Goal: Information Seeking & Learning: Compare options

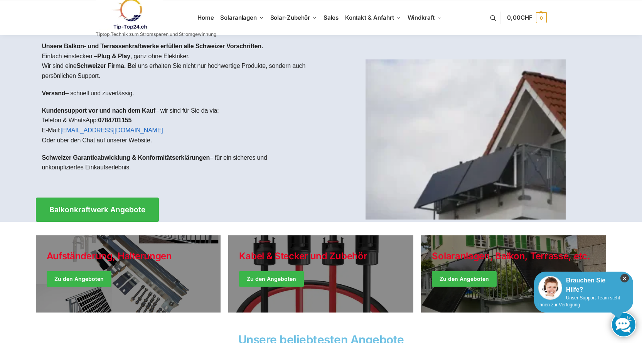
click at [623, 277] on icon "×" at bounding box center [625, 278] width 8 height 8
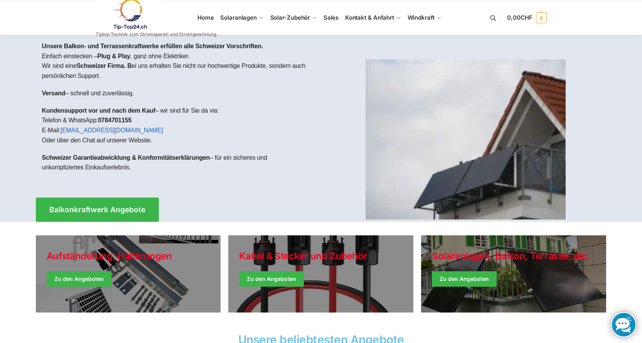
click at [200, 14] on link at bounding box center [156, 13] width 121 height 31
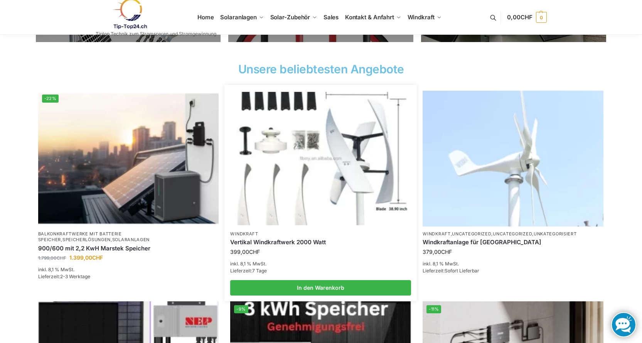
scroll to position [270, 0]
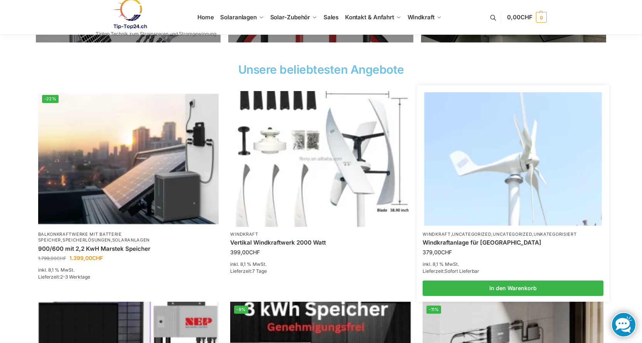
click at [492, 193] on img at bounding box center [513, 158] width 177 height 133
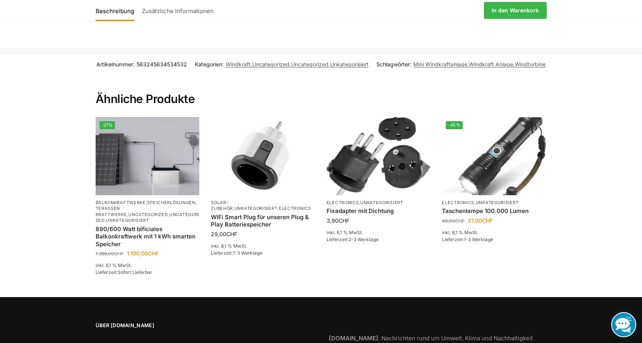
scroll to position [965, 0]
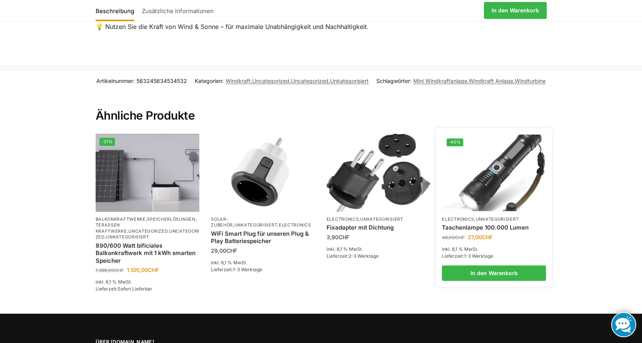
click at [494, 181] on img at bounding box center [494, 173] width 102 height 77
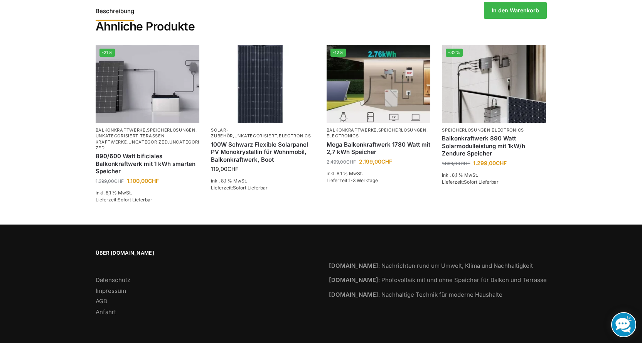
scroll to position [593, 0]
click at [104, 299] on link "AGB" at bounding box center [102, 300] width 12 height 7
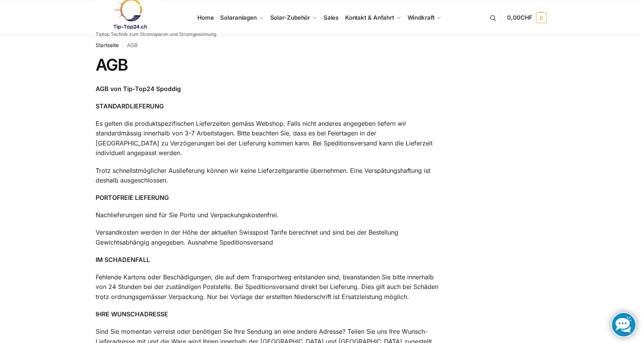
click at [198, 15] on link at bounding box center [156, 13] width 121 height 31
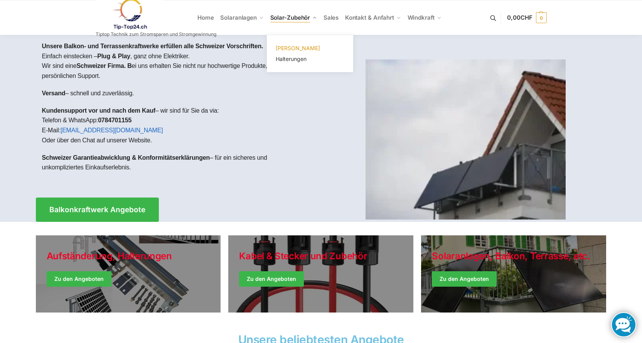
click at [290, 46] on span "[PERSON_NAME]" at bounding box center [298, 48] width 44 height 7
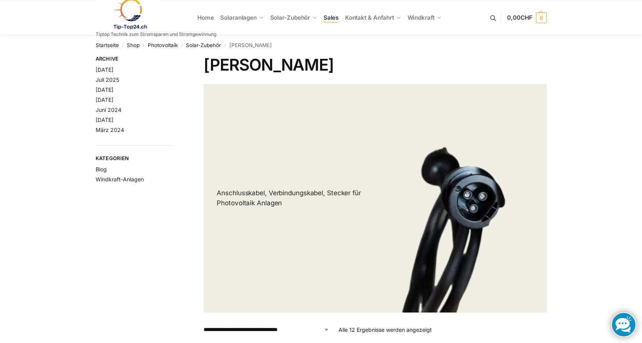
click at [329, 15] on span "Sales" at bounding box center [331, 17] width 15 height 7
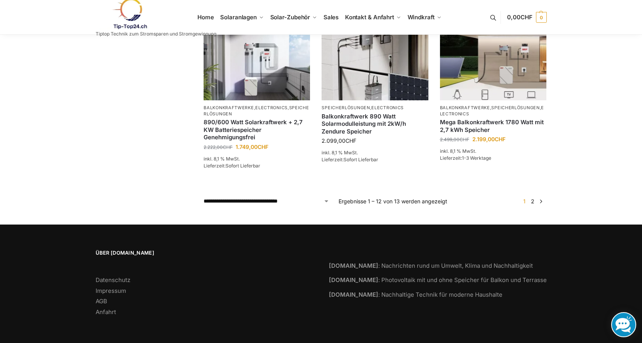
scroll to position [736, 0]
click at [535, 198] on link "2" at bounding box center [532, 201] width 7 height 7
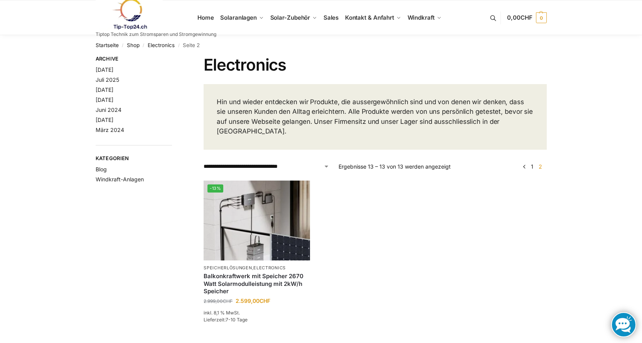
click at [199, 14] on link at bounding box center [156, 13] width 121 height 31
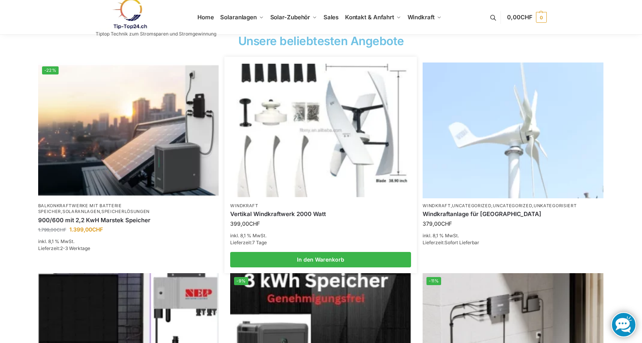
scroll to position [309, 0]
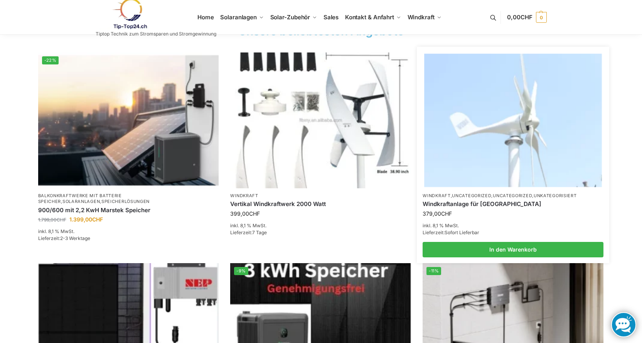
click at [507, 155] on img at bounding box center [513, 120] width 177 height 133
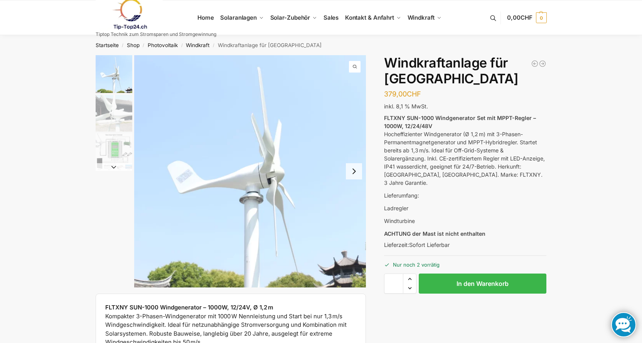
click at [119, 149] on img "3 / 3" at bounding box center [114, 151] width 37 height 37
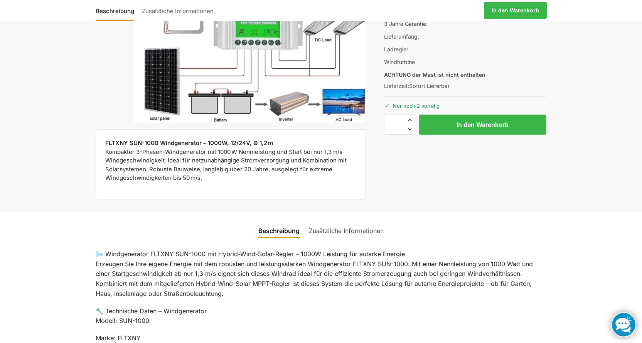
scroll to position [154, 0]
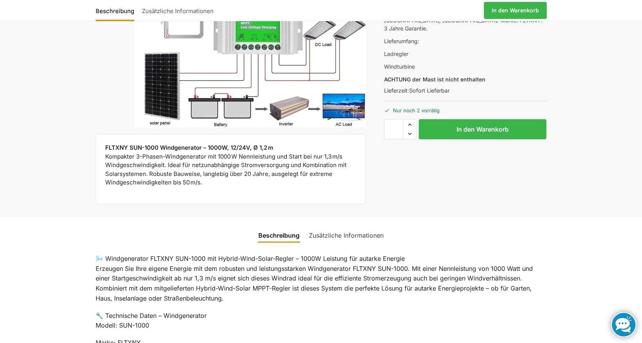
click at [367, 239] on link "Zusätzliche Informationen" at bounding box center [346, 235] width 84 height 19
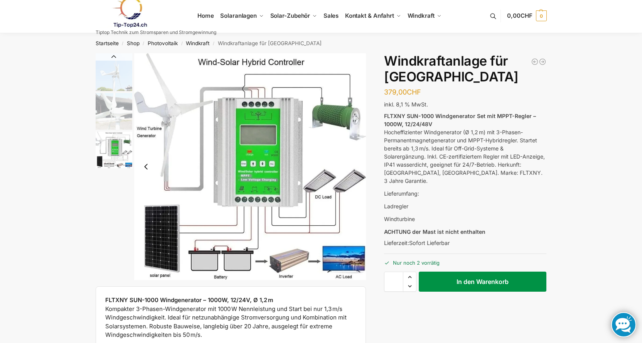
scroll to position [0, 0]
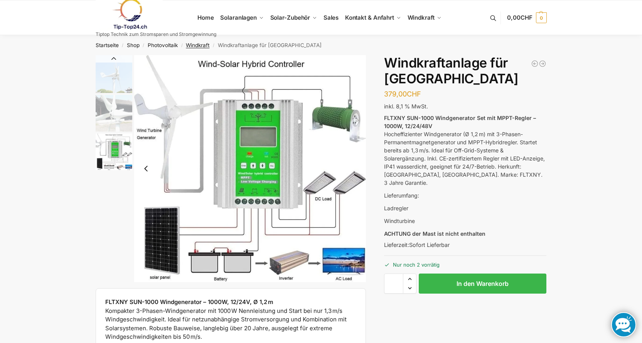
click at [209, 42] on link "Windkraft" at bounding box center [198, 45] width 24 height 6
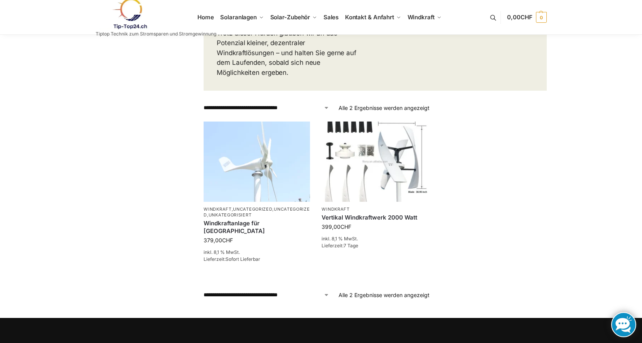
scroll to position [309, 0]
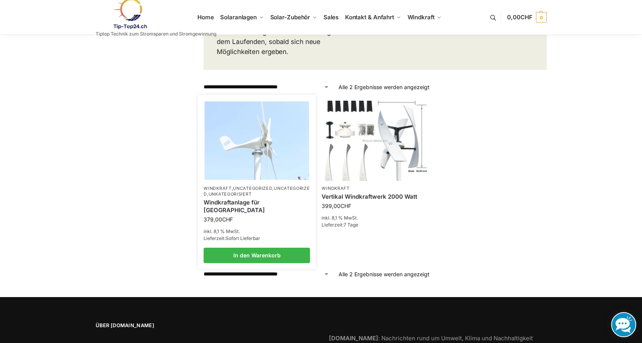
click at [239, 145] on img at bounding box center [257, 140] width 105 height 78
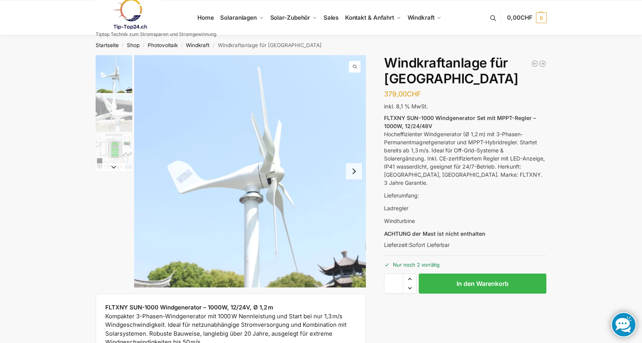
click at [355, 174] on button "Next slide" at bounding box center [354, 171] width 16 height 16
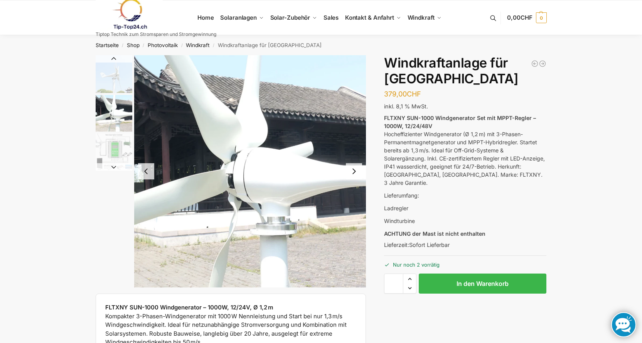
click at [353, 174] on button "Next slide" at bounding box center [354, 171] width 16 height 16
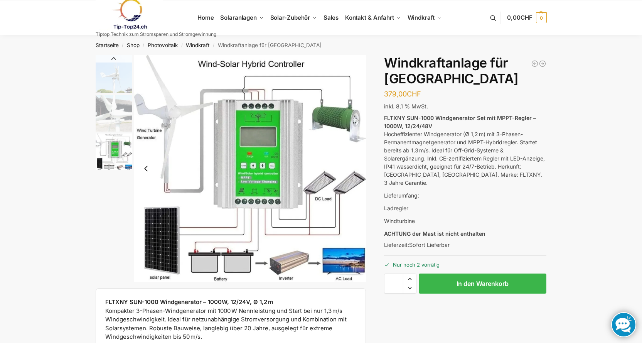
click at [147, 169] on button "Previous slide" at bounding box center [146, 168] width 16 height 16
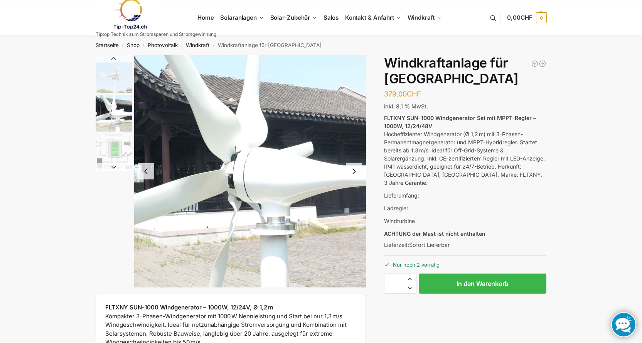
click at [147, 169] on button "Previous slide" at bounding box center [146, 171] width 16 height 16
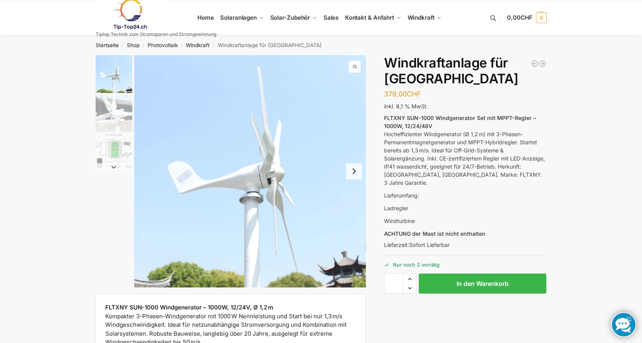
click at [250, 202] on img "1 / 3" at bounding box center [250, 171] width 232 height 232
click at [353, 66] on span "1 / 3" at bounding box center [355, 67] width 12 height 12
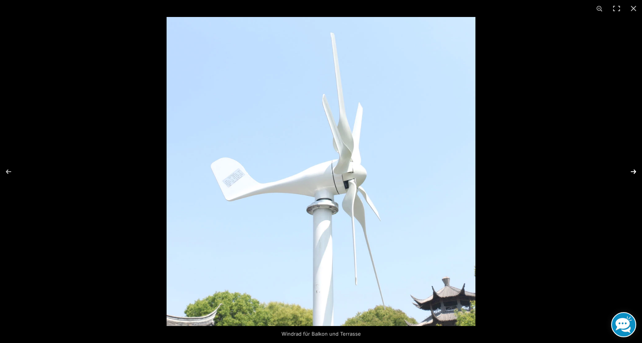
click at [631, 169] on button "Next (arrow right)" at bounding box center [628, 171] width 27 height 39
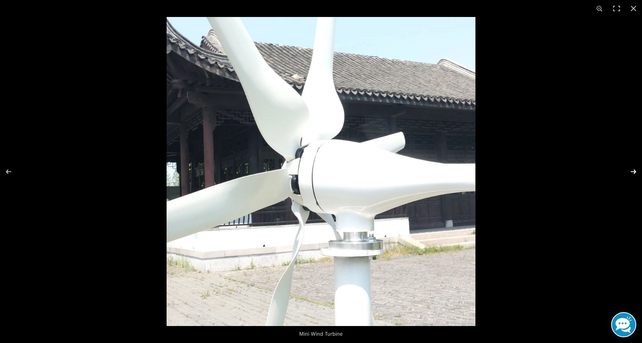
click at [632, 168] on button "Next (arrow right)" at bounding box center [628, 171] width 27 height 39
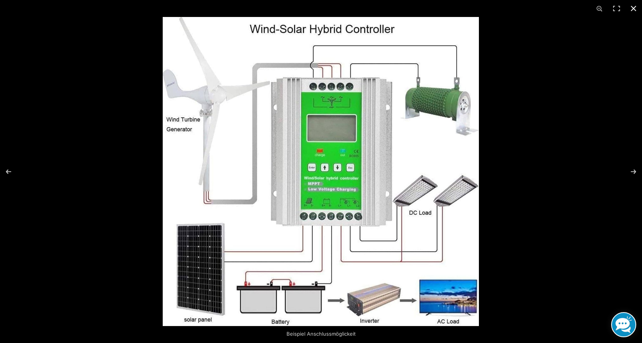
click at [635, 8] on button "Close (Esc)" at bounding box center [633, 8] width 17 height 17
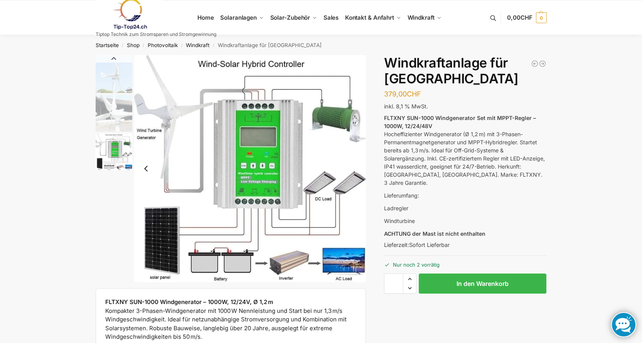
click at [199, 15] on link at bounding box center [156, 13] width 121 height 31
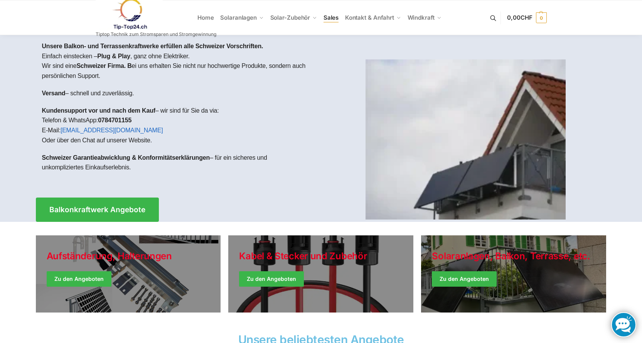
click at [332, 15] on span "Sales" at bounding box center [331, 17] width 15 height 7
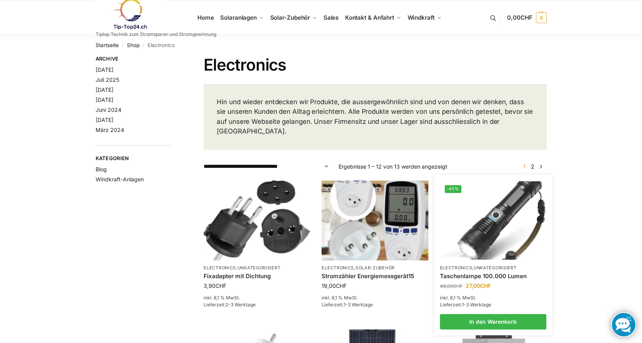
click at [492, 216] on img at bounding box center [493, 220] width 105 height 78
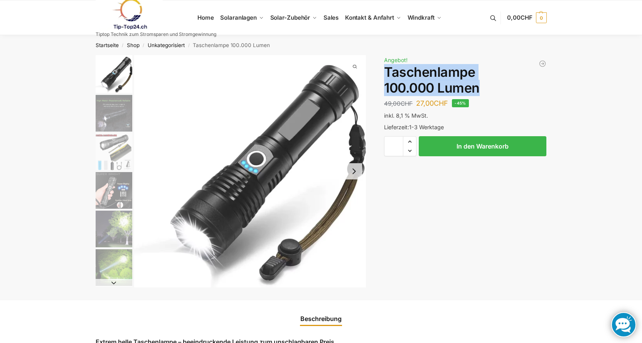
drag, startPoint x: 386, startPoint y: 72, endPoint x: 487, endPoint y: 91, distance: 102.1
click at [482, 88] on h1 "Taschenlampe 100.000 Lumen" at bounding box center [465, 80] width 162 height 32
copy h1 "Taschenlampe 100.000 Lumen"
